Goal: Use online tool/utility: Utilize a website feature to perform a specific function

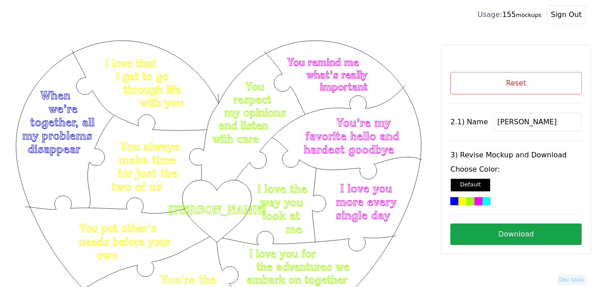
click at [516, 84] on button "Reset" at bounding box center [516, 83] width 131 height 22
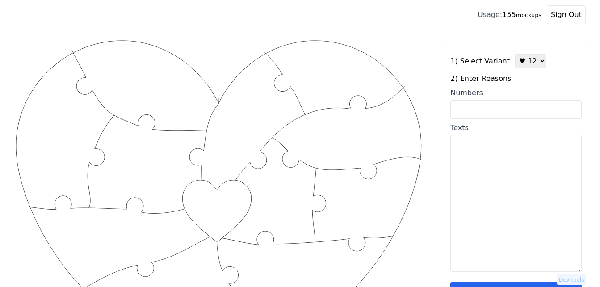
click at [506, 105] on input "Numbers" at bounding box center [516, 109] width 131 height 19
paste input "6, 16, 34, 46, 47, 55, 56, 64, 71, 77, 86, 100"
type input "6, 16, 34, 46, 47, 55, 56, 64, 71, 77, 86, 100"
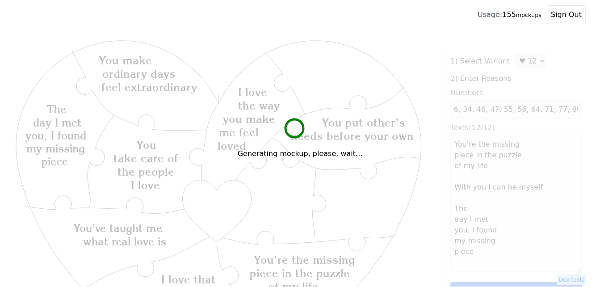
scroll to position [0, 0]
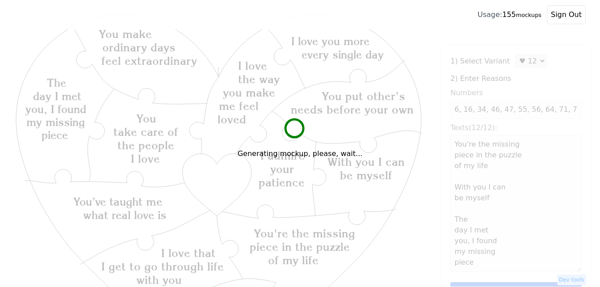
type textarea "You're the missing piece in the puzzle of my life With you I can be myself The …"
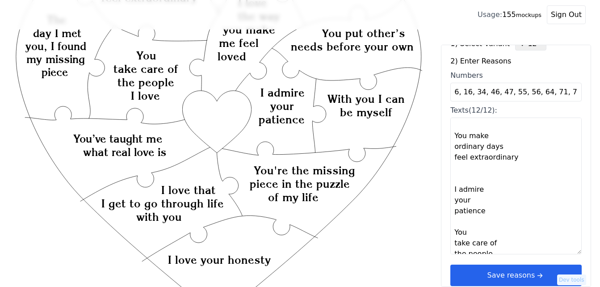
scroll to position [27, 0]
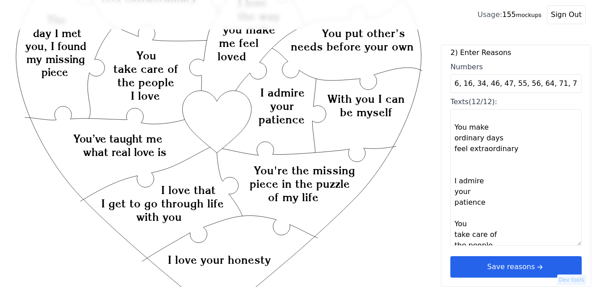
click at [522, 266] on button "Save reasons" at bounding box center [516, 266] width 131 height 21
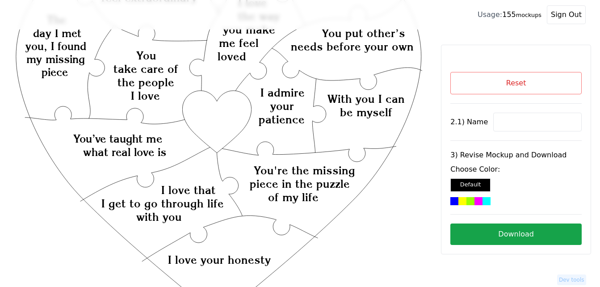
scroll to position [0, 0]
click at [505, 121] on input at bounding box center [538, 122] width 89 height 19
paste input "Lauren"
type input "Lauren"
click at [198, 114] on icon "Created with Snap Created with Snap Created with Snap You're the missing piece …" at bounding box center [218, 247] width 409 height 596
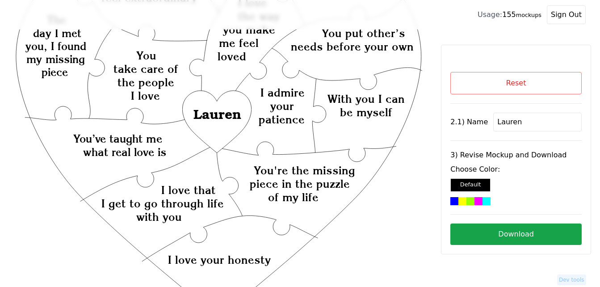
click at [479, 199] on div at bounding box center [479, 201] width 8 height 8
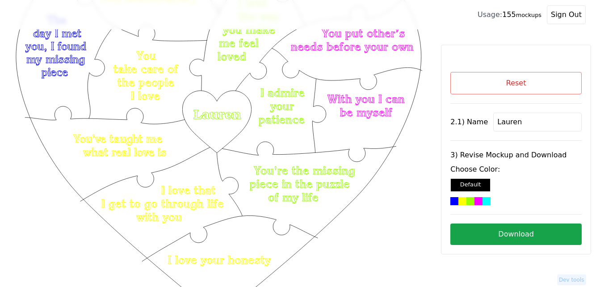
click at [539, 235] on button "Download" at bounding box center [516, 234] width 131 height 21
click at [505, 88] on button "Reset" at bounding box center [516, 83] width 131 height 22
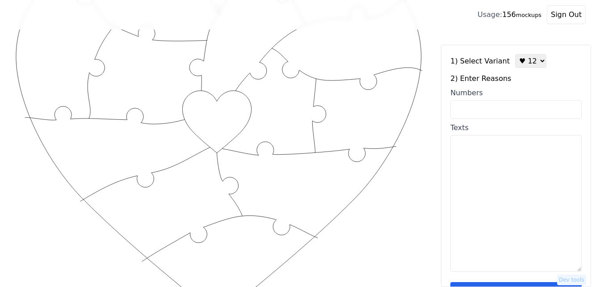
click at [525, 63] on select "♥ 12 ♥ 18 ♥ 28 ♥ 40 ♥ 50 ♥ 60 ♥ 70" at bounding box center [531, 61] width 31 height 14
click at [473, 186] on textarea "Texts" at bounding box center [516, 203] width 131 height 137
paste textarea "You are kind You try your best You are my person You help me be a better person…"
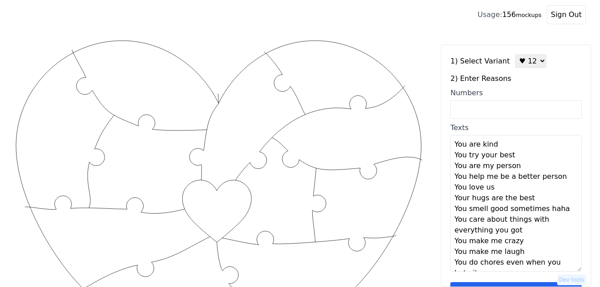
type textarea "You are kind You try your best You are my person You help me be a better person…"
click at [525, 62] on select "♥ 12 ♥ 18 ♥ 28 ♥ 40 ♥ 50 ♥ 60 ♥ 70" at bounding box center [531, 61] width 31 height 14
select select "2"
click at [516, 54] on select "♥ 12 ♥ 18 ♥ 28 ♥ 40 ♥ 50 ♥ 60 ♥ 70" at bounding box center [531, 61] width 31 height 14
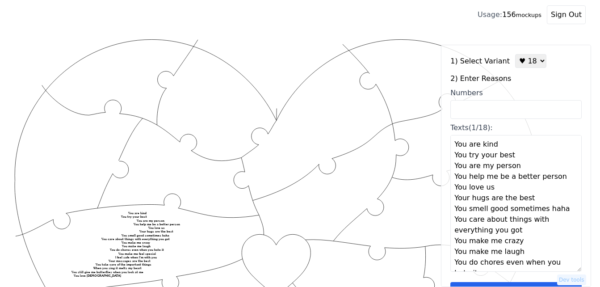
click at [498, 144] on textarea "You are kind You try your best You are my person You help me be a better person…" at bounding box center [516, 203] width 131 height 137
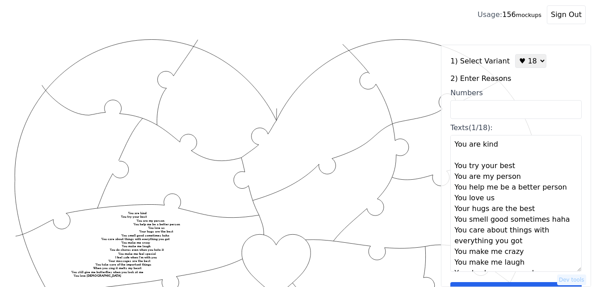
click at [527, 174] on textarea "You are kind You try your best You are my person You help me be a better person…" at bounding box center [516, 203] width 131 height 137
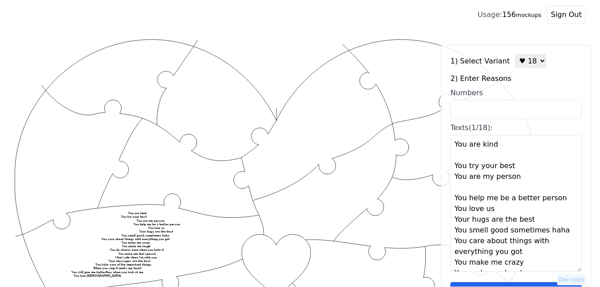
click at [524, 171] on textarea "You are kind You try your best You are my person You help me be a better person…" at bounding box center [516, 203] width 131 height 137
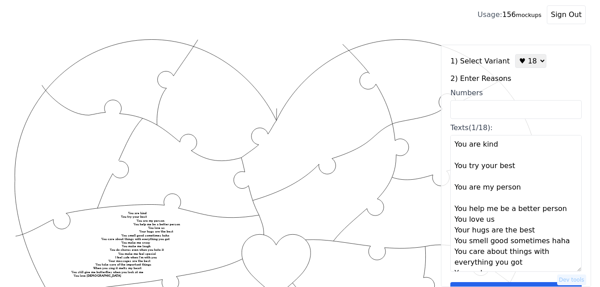
click at [565, 214] on textarea "You are kind You try your best You are my person You help me be a better person…" at bounding box center [516, 203] width 131 height 137
click at [522, 227] on textarea "You are kind You try your best You are my person You help me be a better person…" at bounding box center [516, 203] width 131 height 137
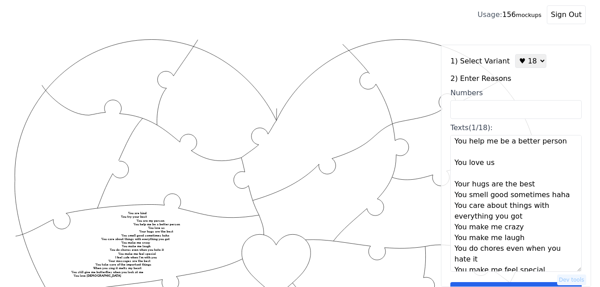
scroll to position [68, 0]
click at [528, 186] on textarea "You are kind You try your best You are my person You help me be a better person…" at bounding box center [516, 203] width 131 height 137
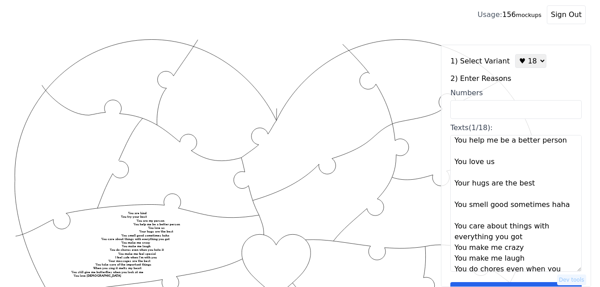
click at [520, 238] on textarea "You are kind You try your best You are my person You help me be a better person…" at bounding box center [516, 203] width 131 height 137
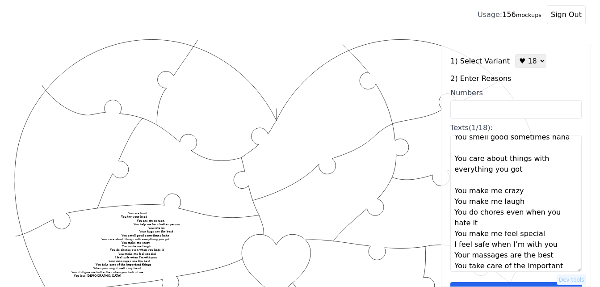
scroll to position [136, 0]
click at [522, 190] on textarea "You are kind You try your best You are my person You help me be a better person…" at bounding box center [516, 203] width 131 height 137
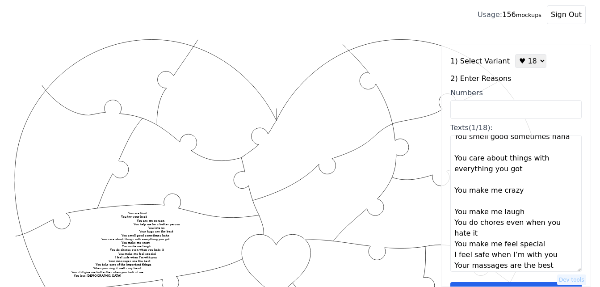
click at [523, 212] on textarea "You are kind You try your best You are my person You help me be a better person…" at bounding box center [516, 203] width 131 height 137
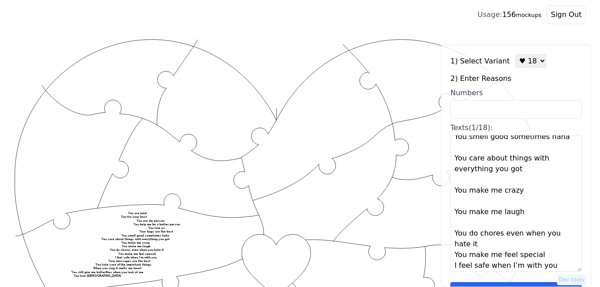
click at [491, 246] on textarea "You are kind You try your best You are my person You help me be a better person…" at bounding box center [516, 203] width 131 height 137
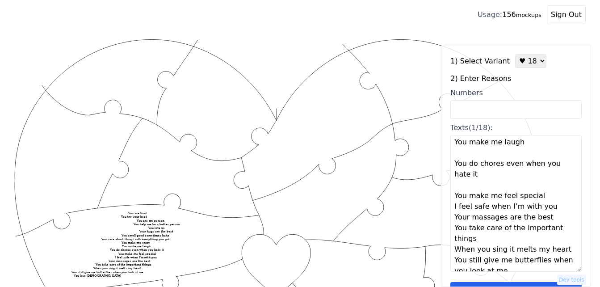
scroll to position [210, 0]
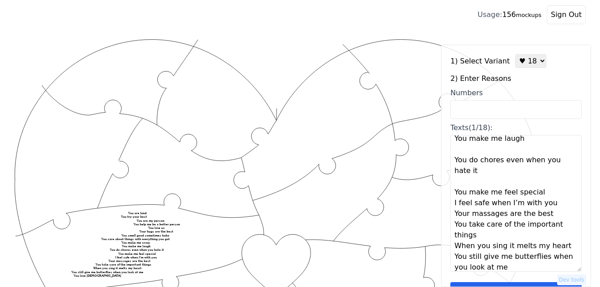
click at [541, 195] on textarea "You are kind You try your best You are my person You help me be a better person…" at bounding box center [516, 203] width 131 height 137
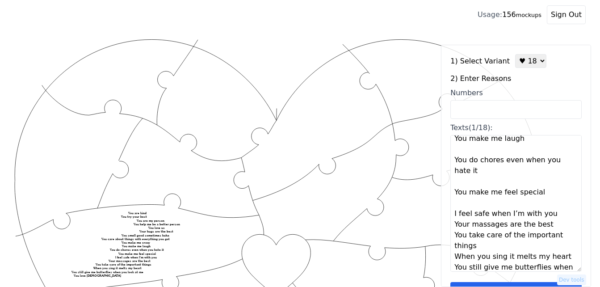
click at [549, 220] on textarea "You are kind You try your best You are my person You help me be a better person…" at bounding box center [516, 203] width 131 height 137
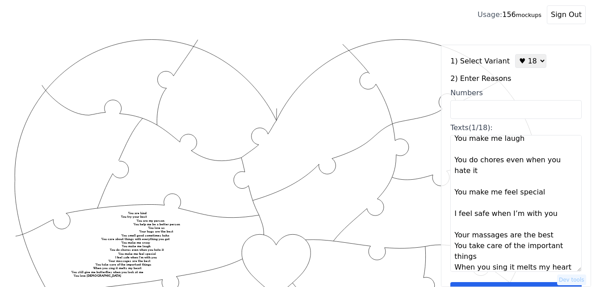
click at [550, 236] on textarea "You are kind You try your best You are my person You help me be a better person…" at bounding box center [516, 203] width 131 height 137
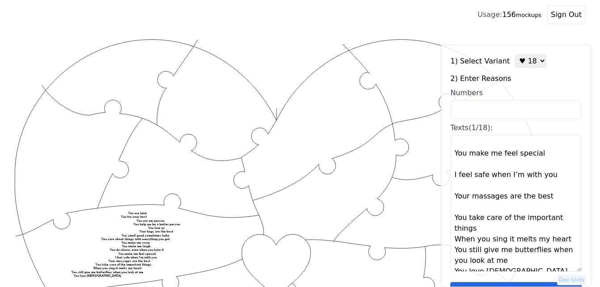
scroll to position [249, 0]
click at [502, 230] on textarea "You are kind You try your best You are my person You help me be a better person…" at bounding box center [516, 203] width 131 height 137
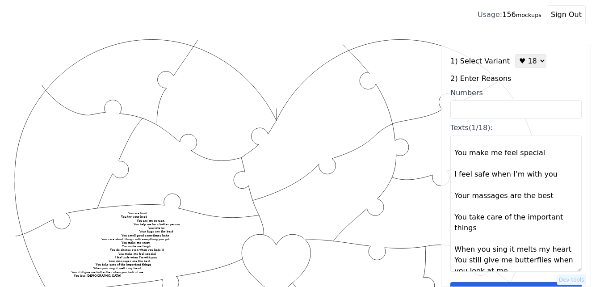
scroll to position [268, 0]
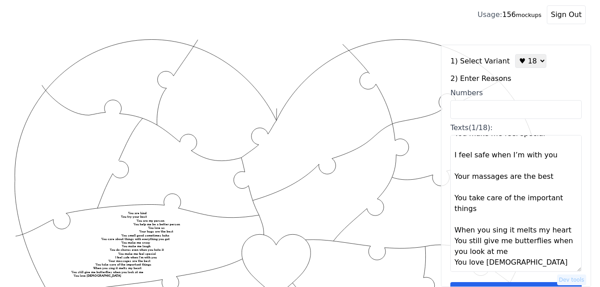
click at [562, 233] on textarea "You are kind You try your best You are my person You help me be a better person…" at bounding box center [516, 203] width 131 height 137
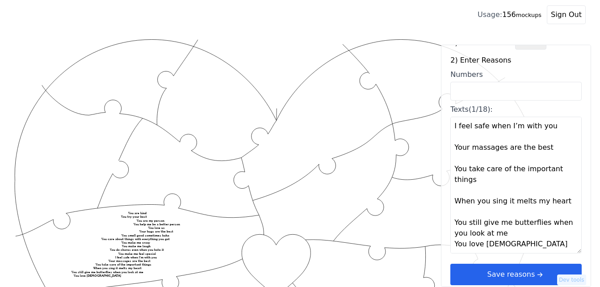
scroll to position [27, 0]
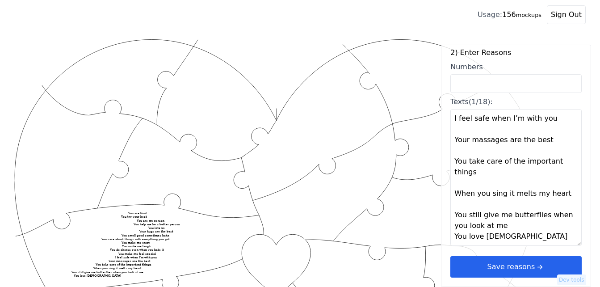
click at [513, 223] on textarea "You are kind You try your best You are my person You help me be a better person…" at bounding box center [516, 177] width 131 height 137
type textarea "You are kind You try your best You are my person You help me be a better person…"
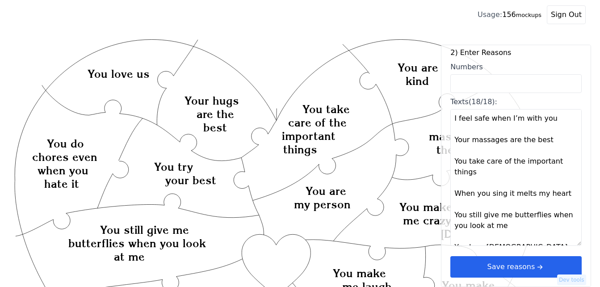
click at [535, 266] on icon "arrow right short" at bounding box center [540, 267] width 10 height 10
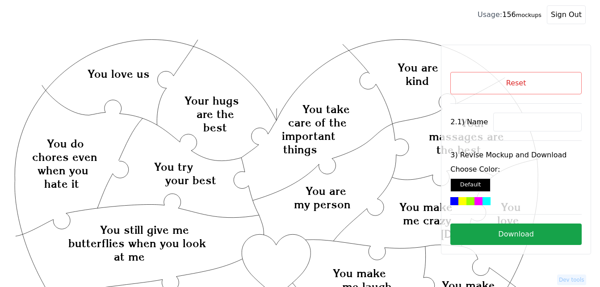
scroll to position [0, 0]
click at [527, 122] on input at bounding box center [538, 122] width 89 height 19
paste input "[PERSON_NAME]"
type input "[PERSON_NAME]"
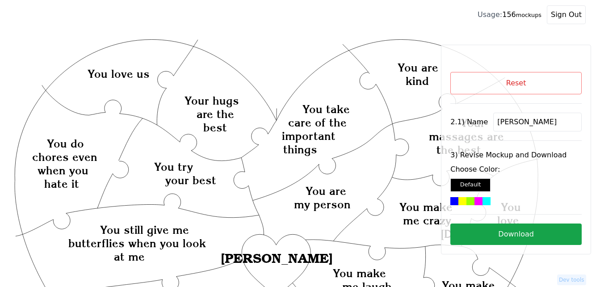
click at [474, 200] on div at bounding box center [471, 201] width 8 height 8
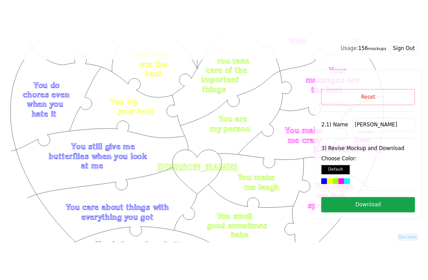
scroll to position [89, 0]
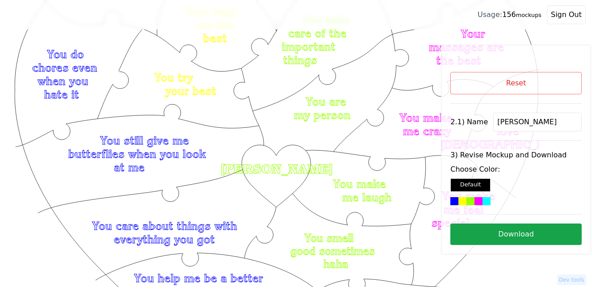
click at [511, 236] on button "Download" at bounding box center [516, 234] width 131 height 21
